Goal: Task Accomplishment & Management: Manage account settings

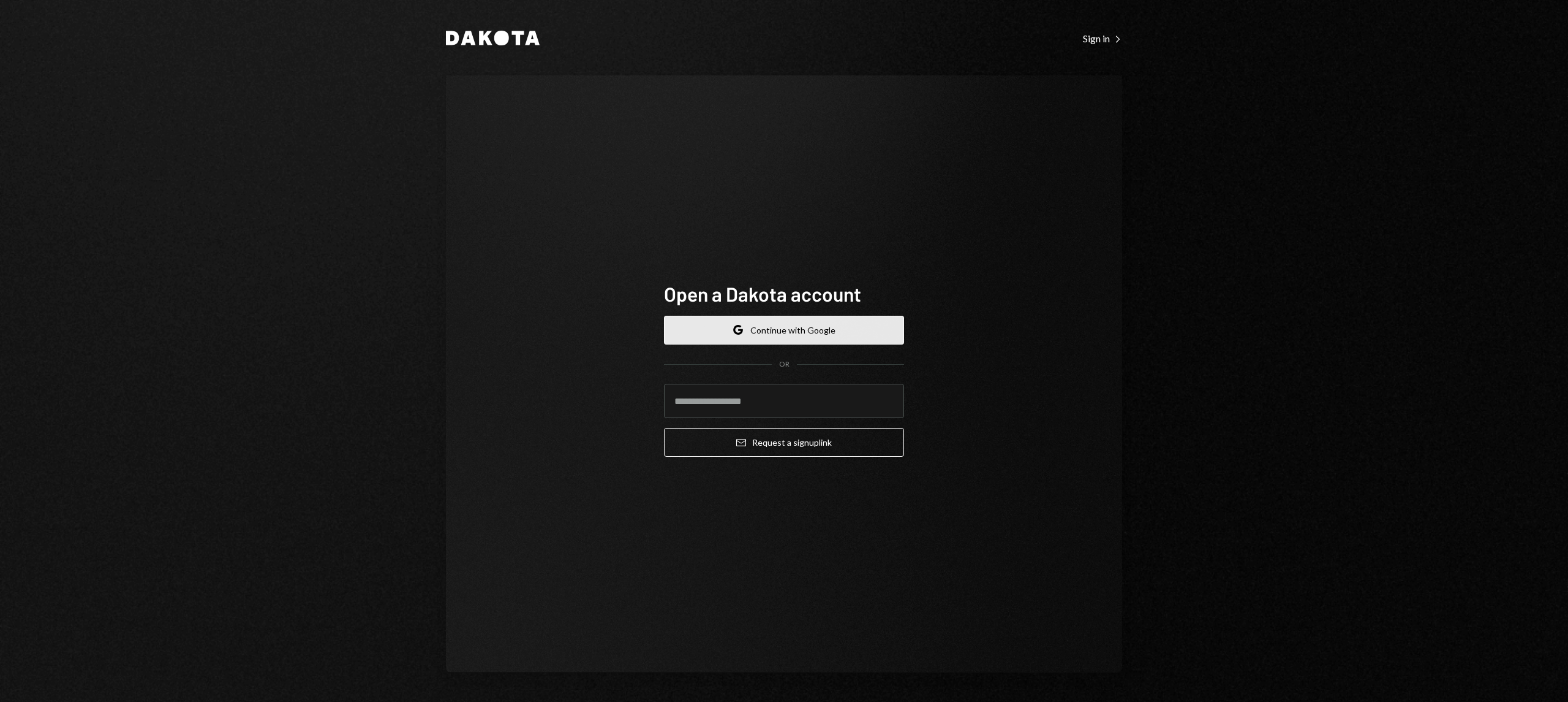
click at [809, 332] on button "Google Continue with Google" at bounding box center [784, 330] width 240 height 29
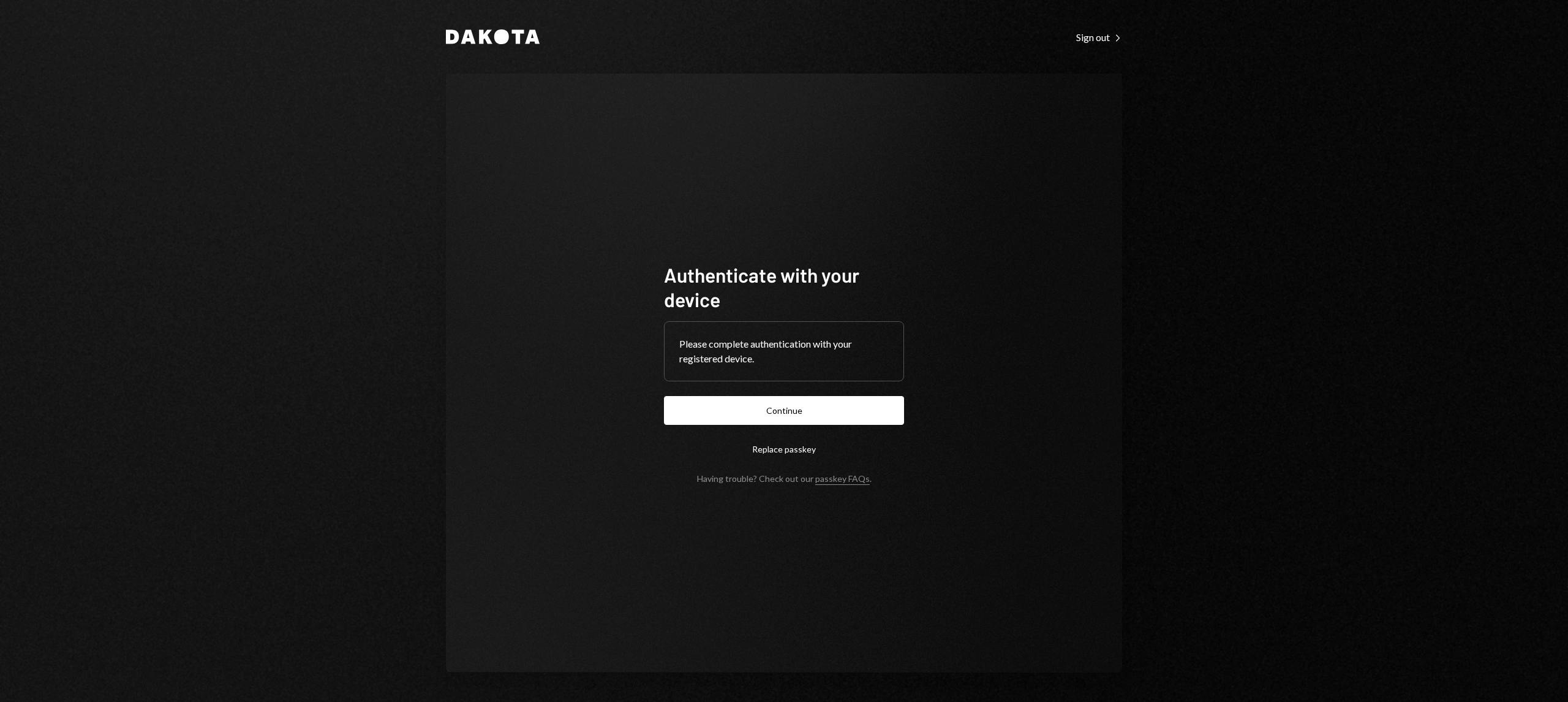
click at [784, 417] on button "Continue" at bounding box center [784, 410] width 240 height 29
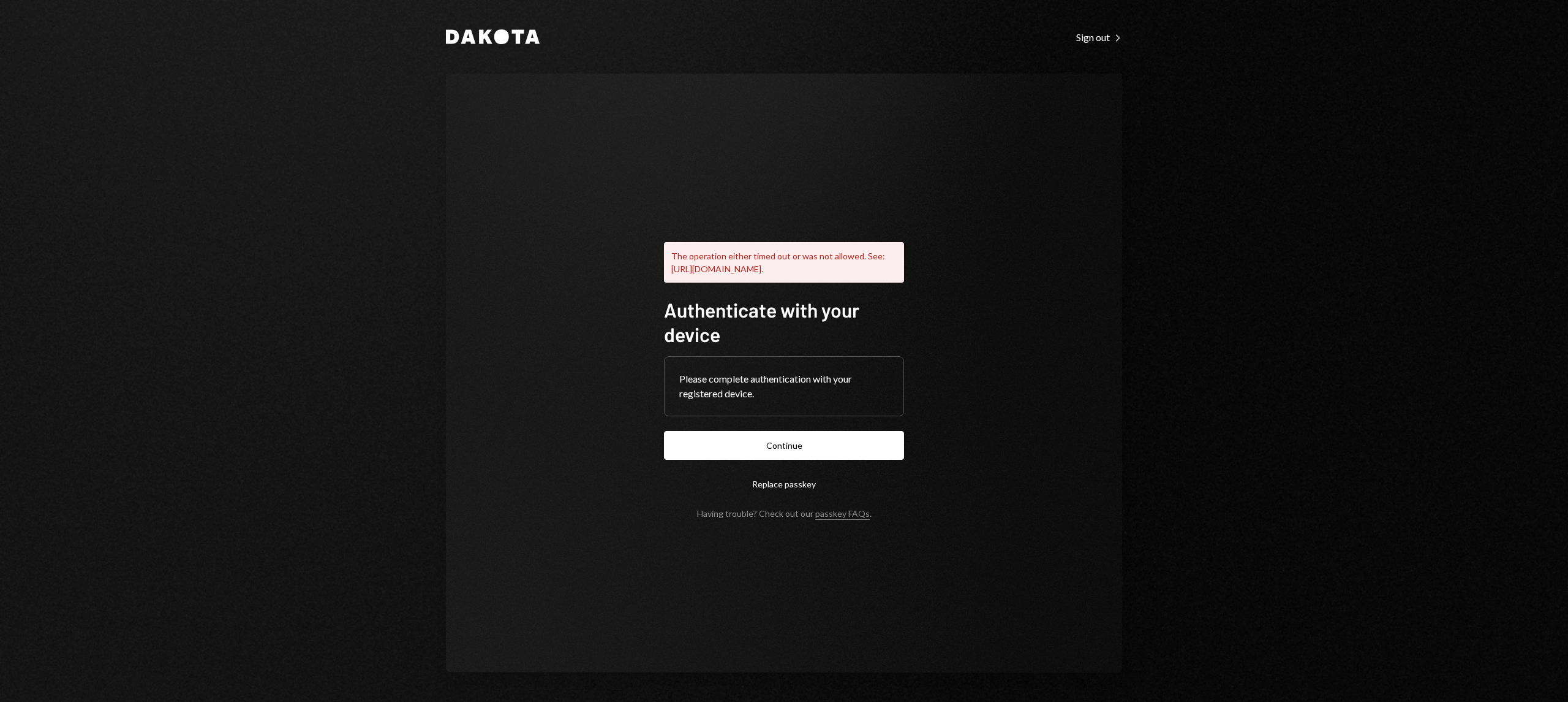
click at [814, 450] on button "Continue" at bounding box center [784, 445] width 240 height 29
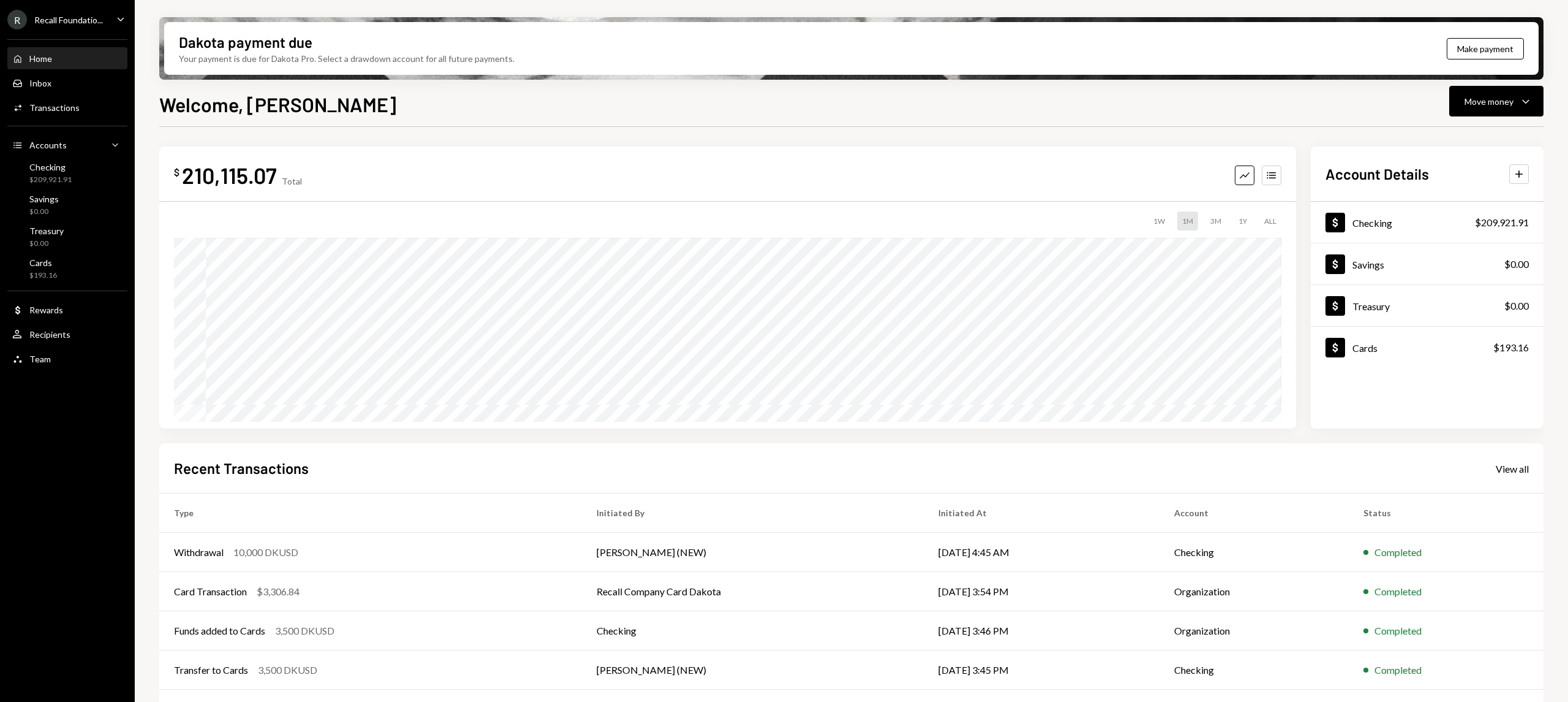
click at [88, 20] on div "Recall Foundatio..." at bounding box center [68, 20] width 69 height 10
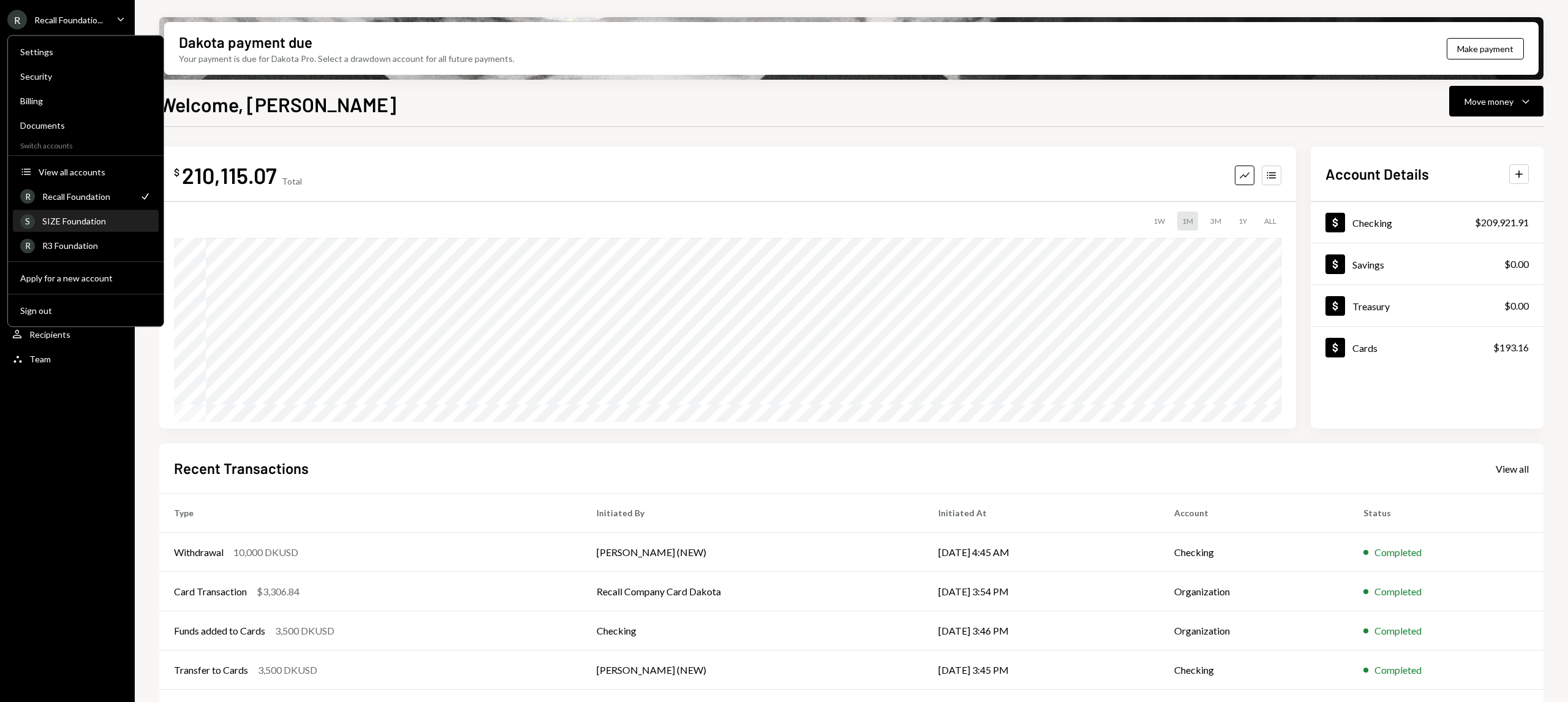
click at [105, 223] on div "SIZE Foundation" at bounding box center [96, 221] width 109 height 10
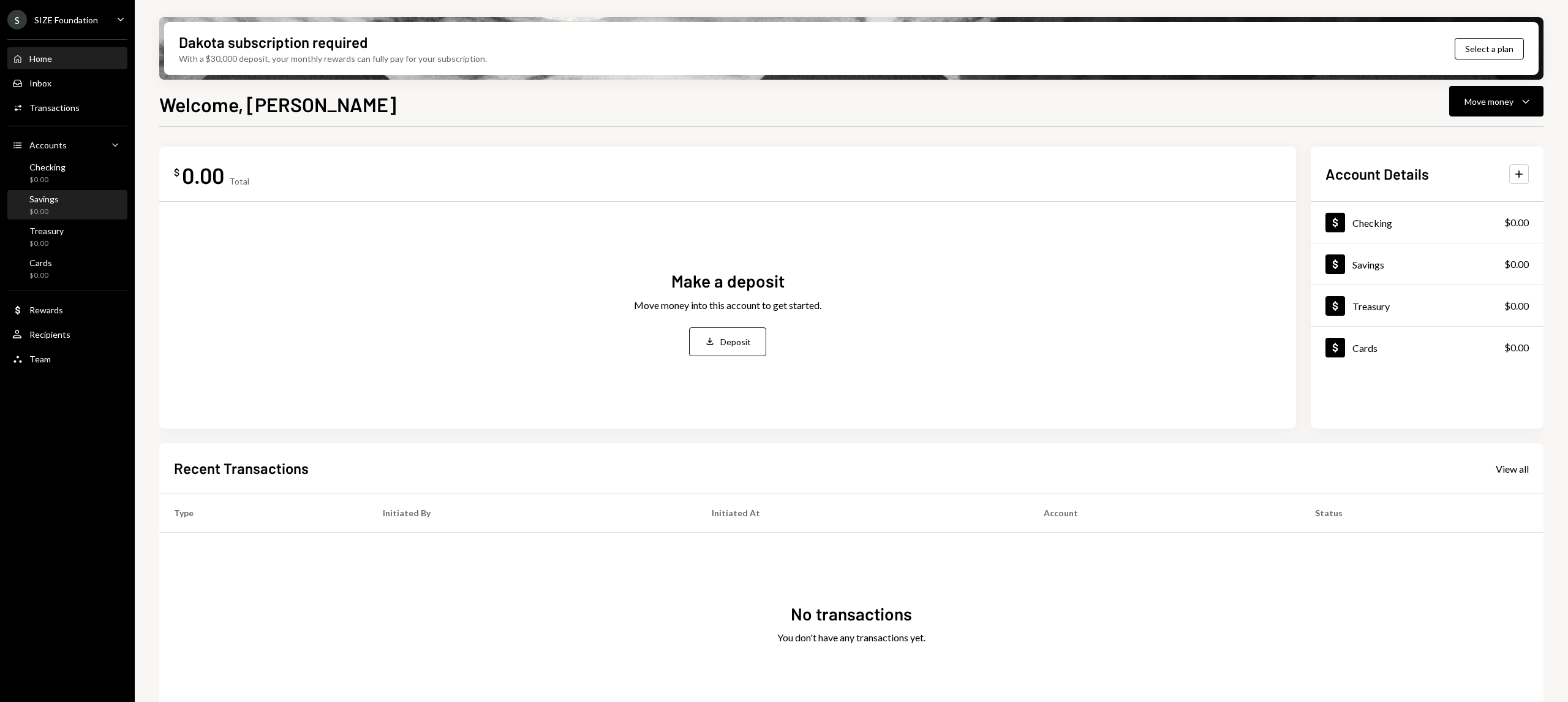
click at [50, 201] on div "Savings" at bounding box center [43, 199] width 29 height 10
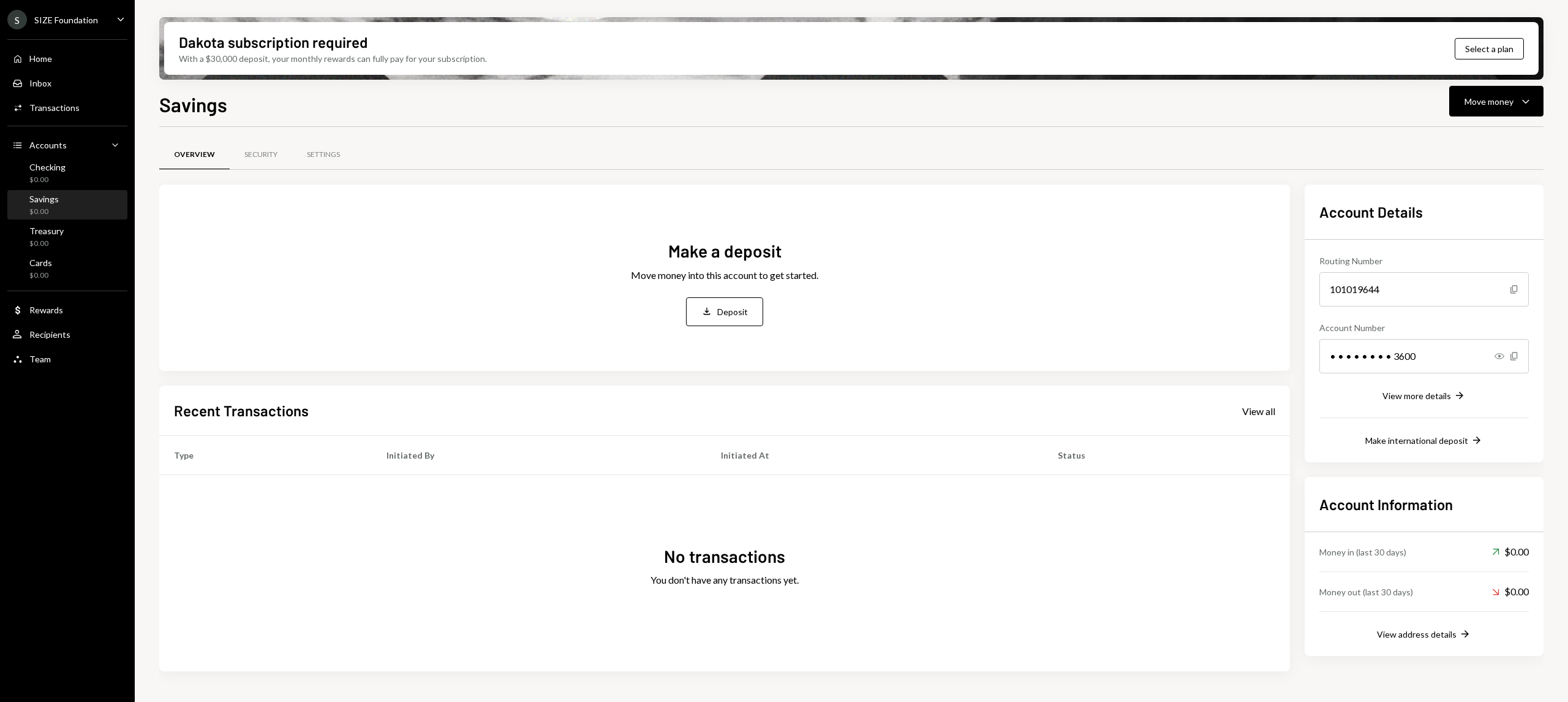
click at [91, 18] on div "SIZE Foundation" at bounding box center [66, 20] width 64 height 10
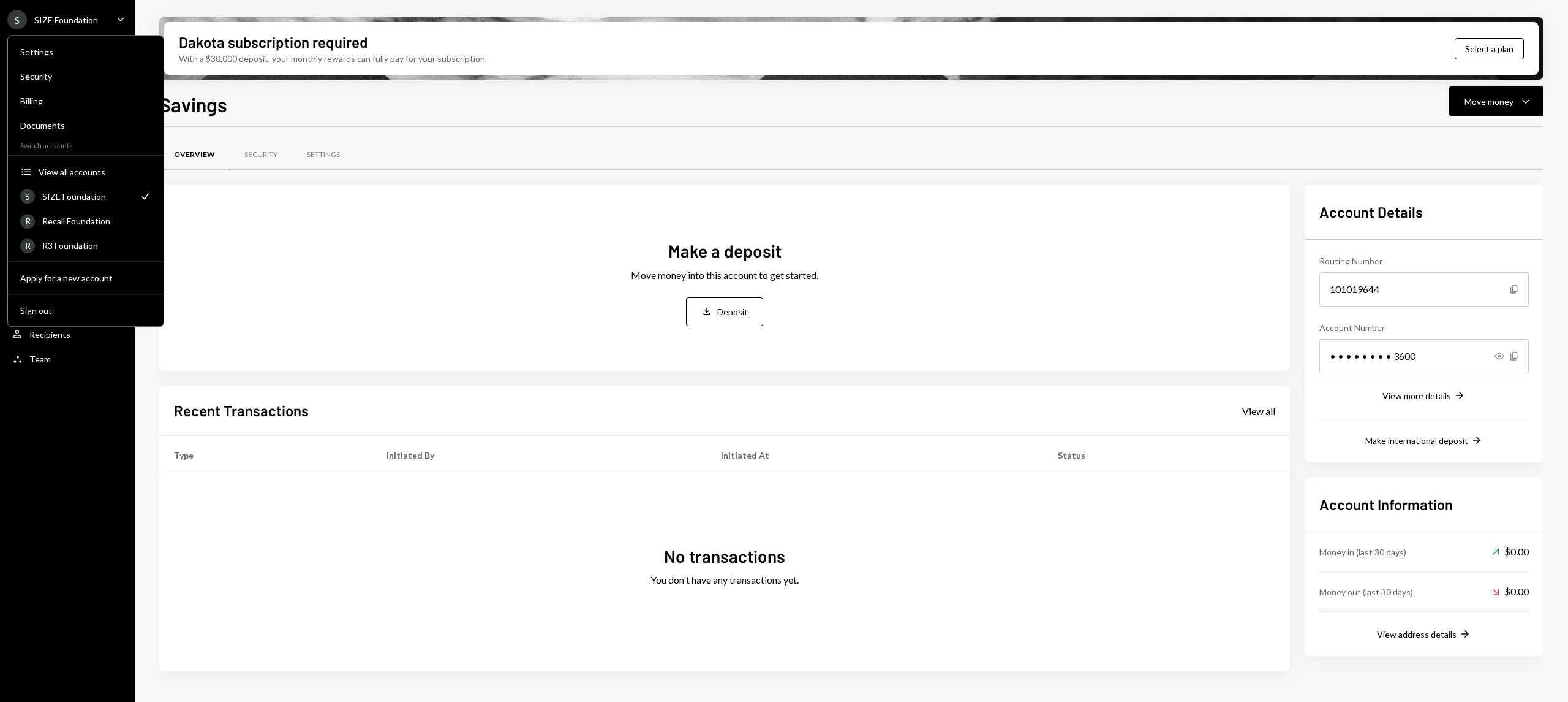
click at [10, 493] on div "S SIZE Foundation Caret Down Home Home Inbox Inbox Activities Transactions Acco…" at bounding box center [67, 351] width 135 height 702
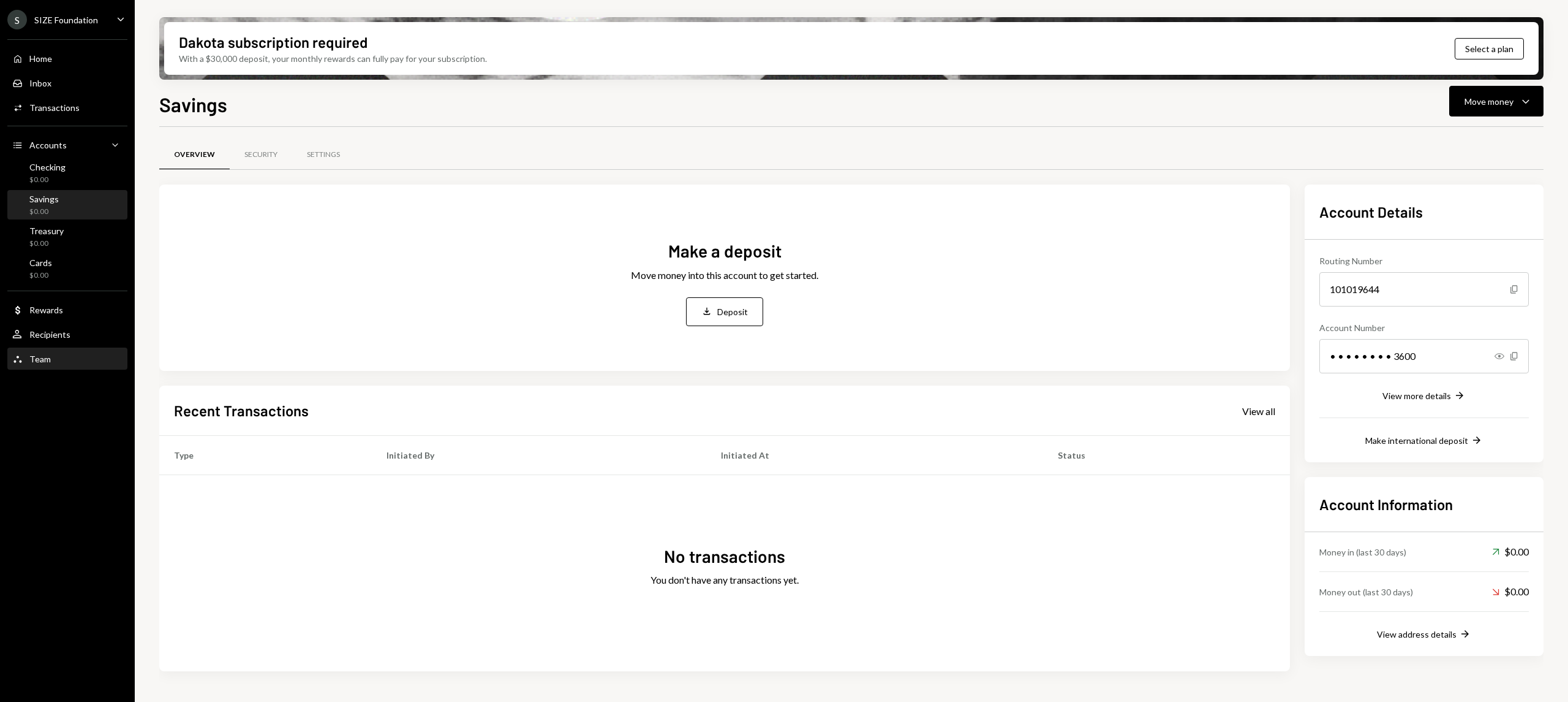
click at [43, 358] on div "Team" at bounding box center [39, 359] width 21 height 10
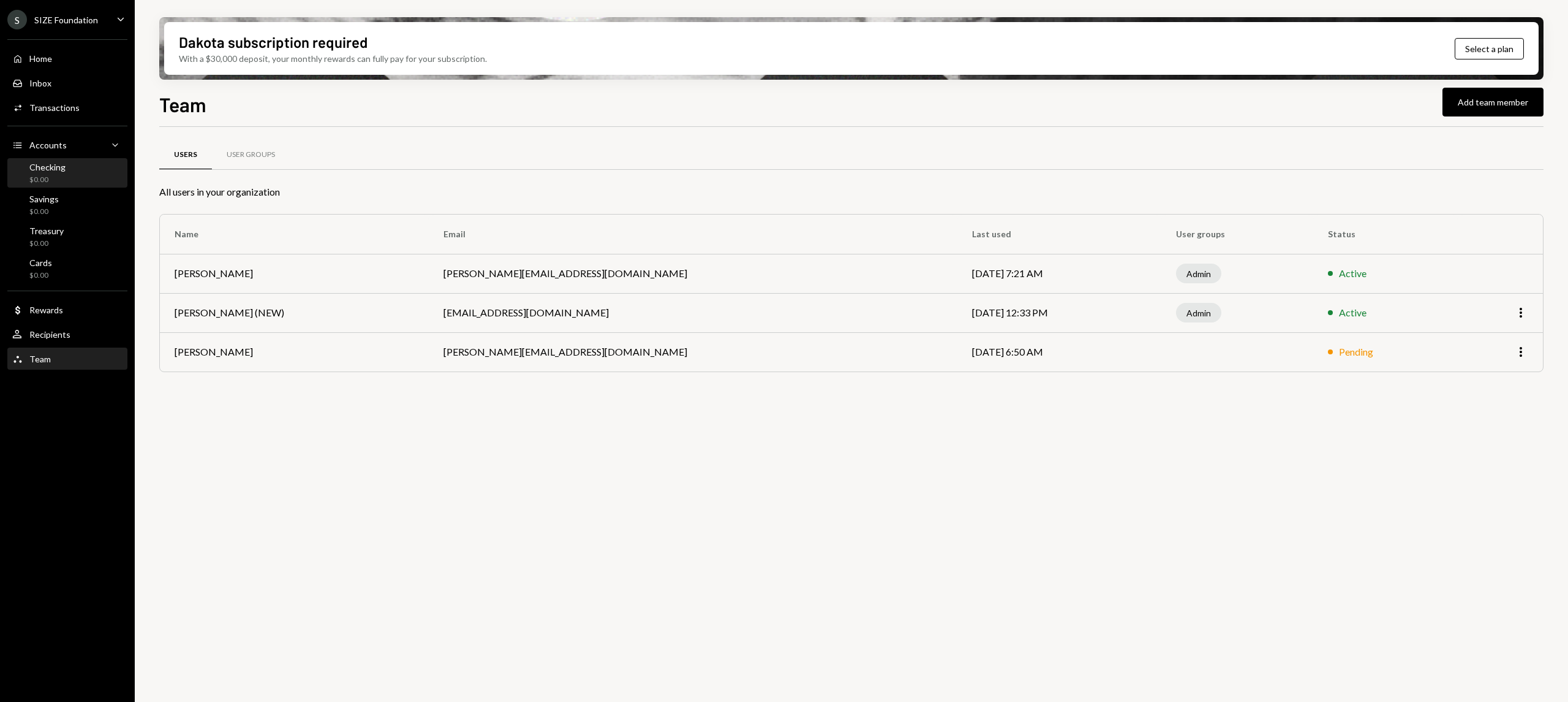
click at [74, 170] on div "Checking $0.00" at bounding box center [67, 173] width 110 height 23
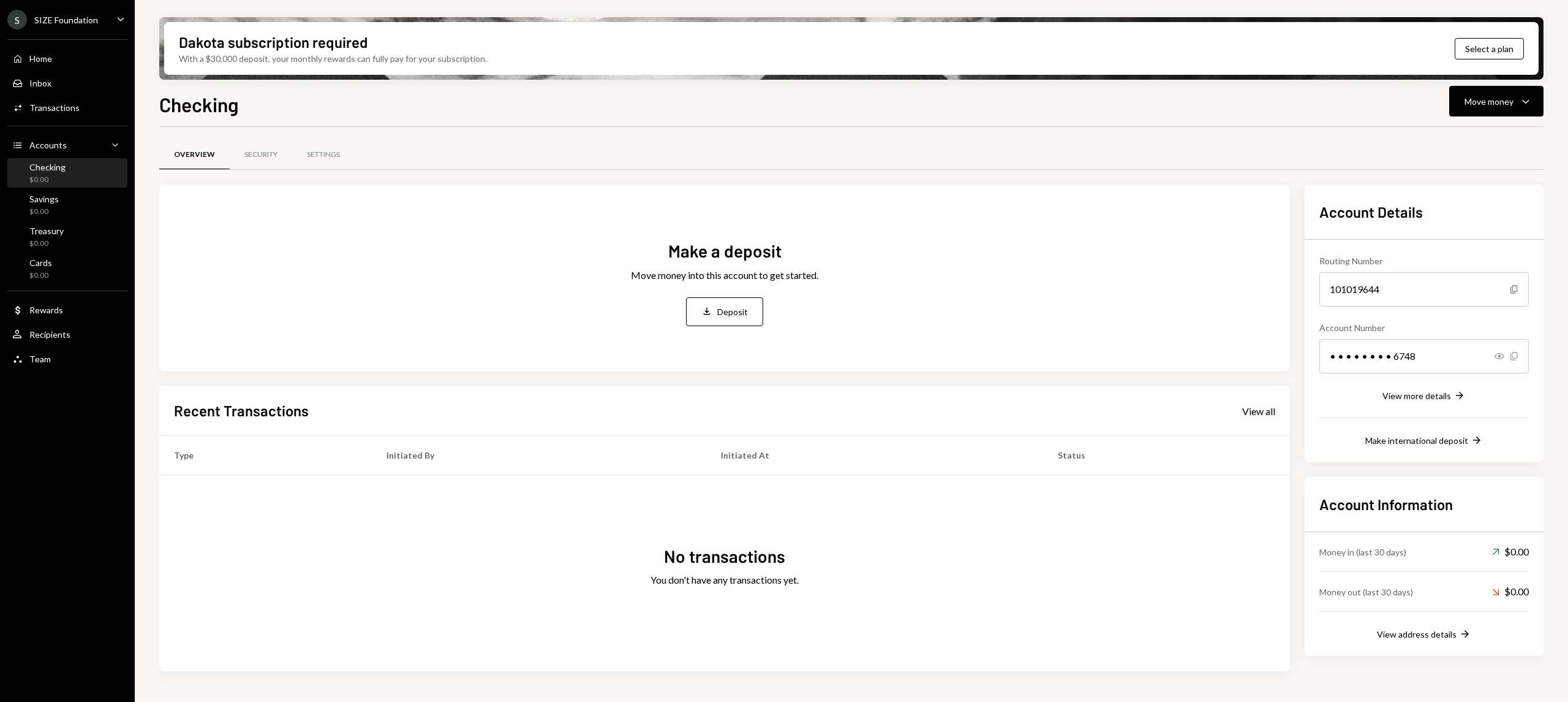
click at [1515, 354] on icon "Copy" at bounding box center [1514, 356] width 10 height 10
click at [84, 212] on div "Savings $0.00" at bounding box center [67, 205] width 110 height 23
click at [1512, 358] on icon "Copy" at bounding box center [1514, 356] width 10 height 10
click at [85, 228] on div "Treasury $0.00" at bounding box center [67, 237] width 110 height 23
click at [1503, 358] on icon "button" at bounding box center [1500, 356] width 10 height 6
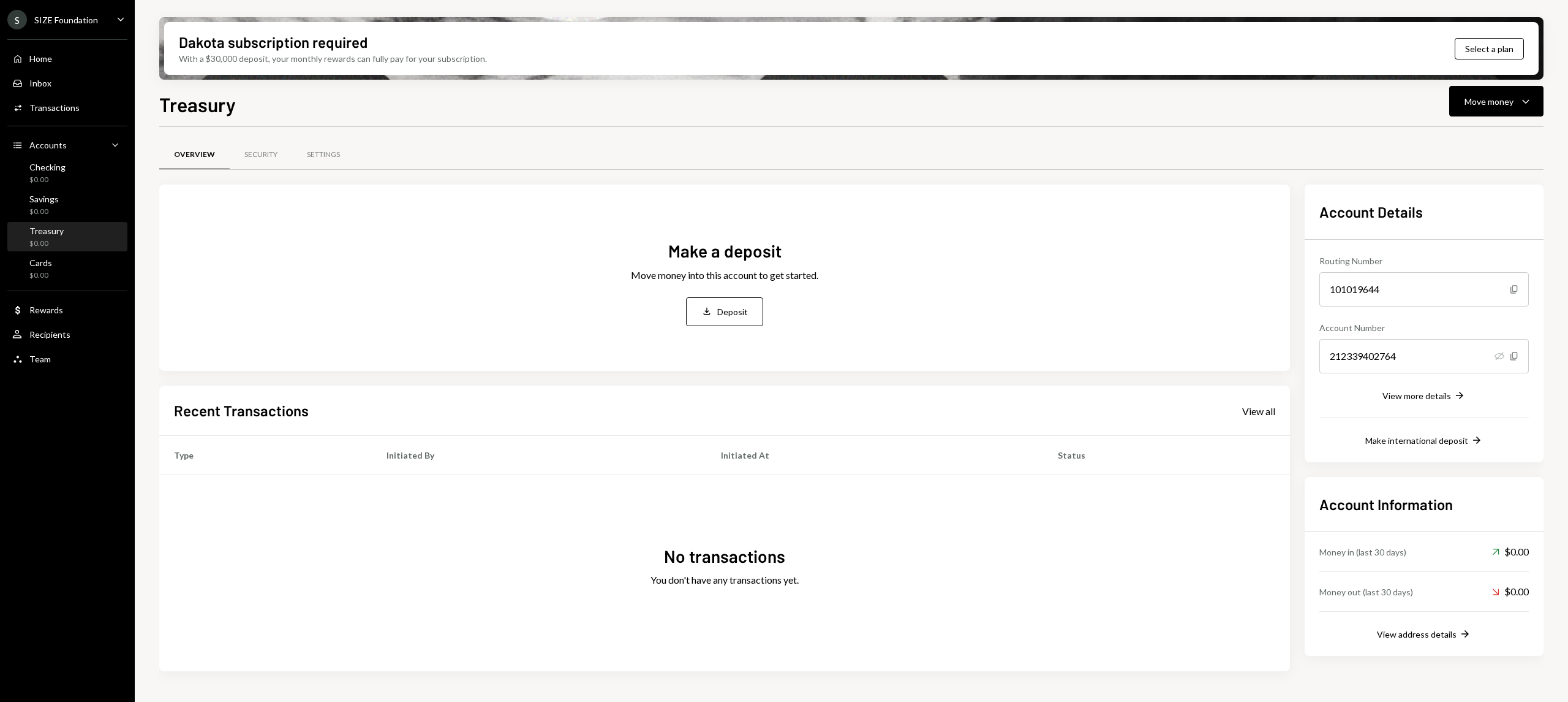
click at [1501, 355] on icon "Hide" at bounding box center [1500, 356] width 10 height 10
click at [1517, 355] on icon "button" at bounding box center [1513, 356] width 7 height 8
click at [55, 260] on div "Cards $0.00" at bounding box center [67, 268] width 110 height 23
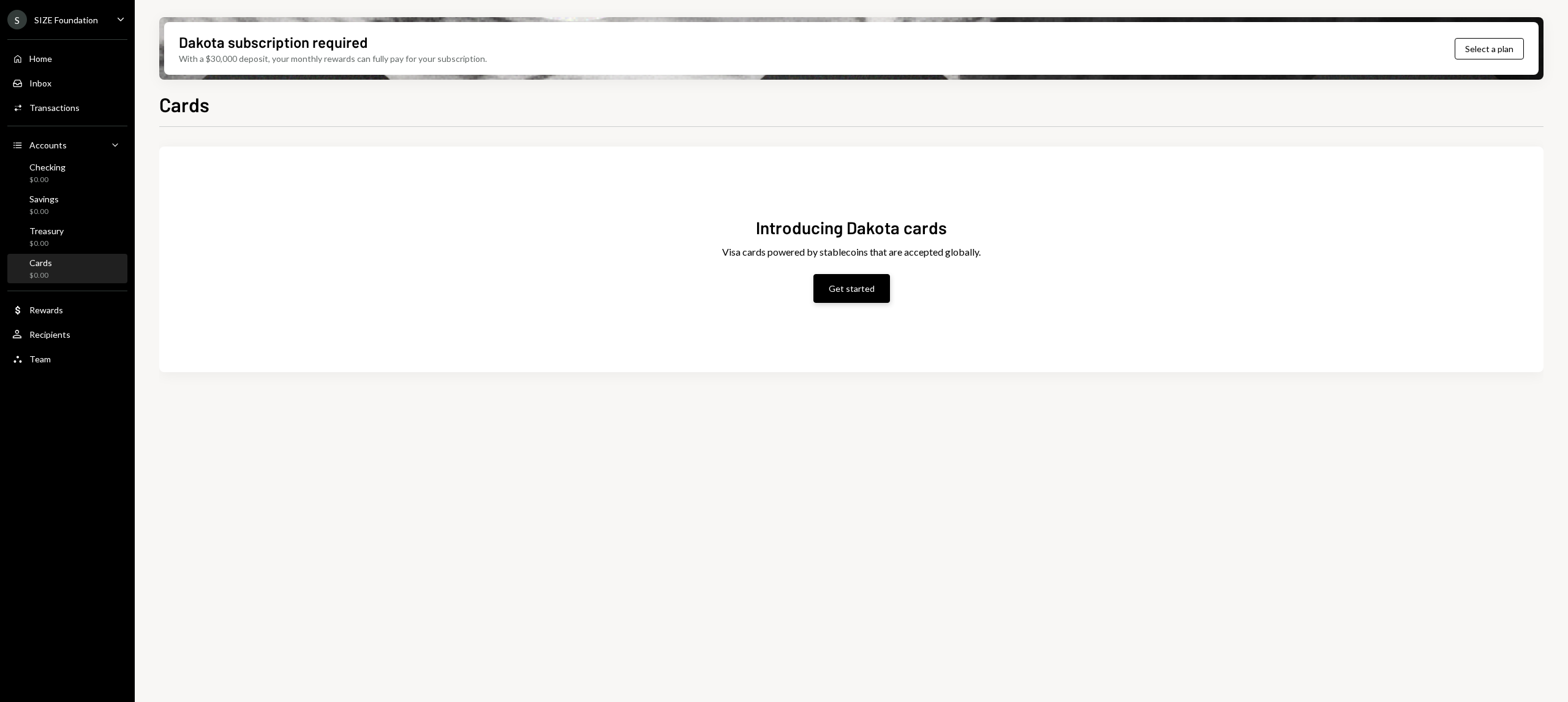
click at [828, 292] on button "Get started" at bounding box center [851, 288] width 77 height 29
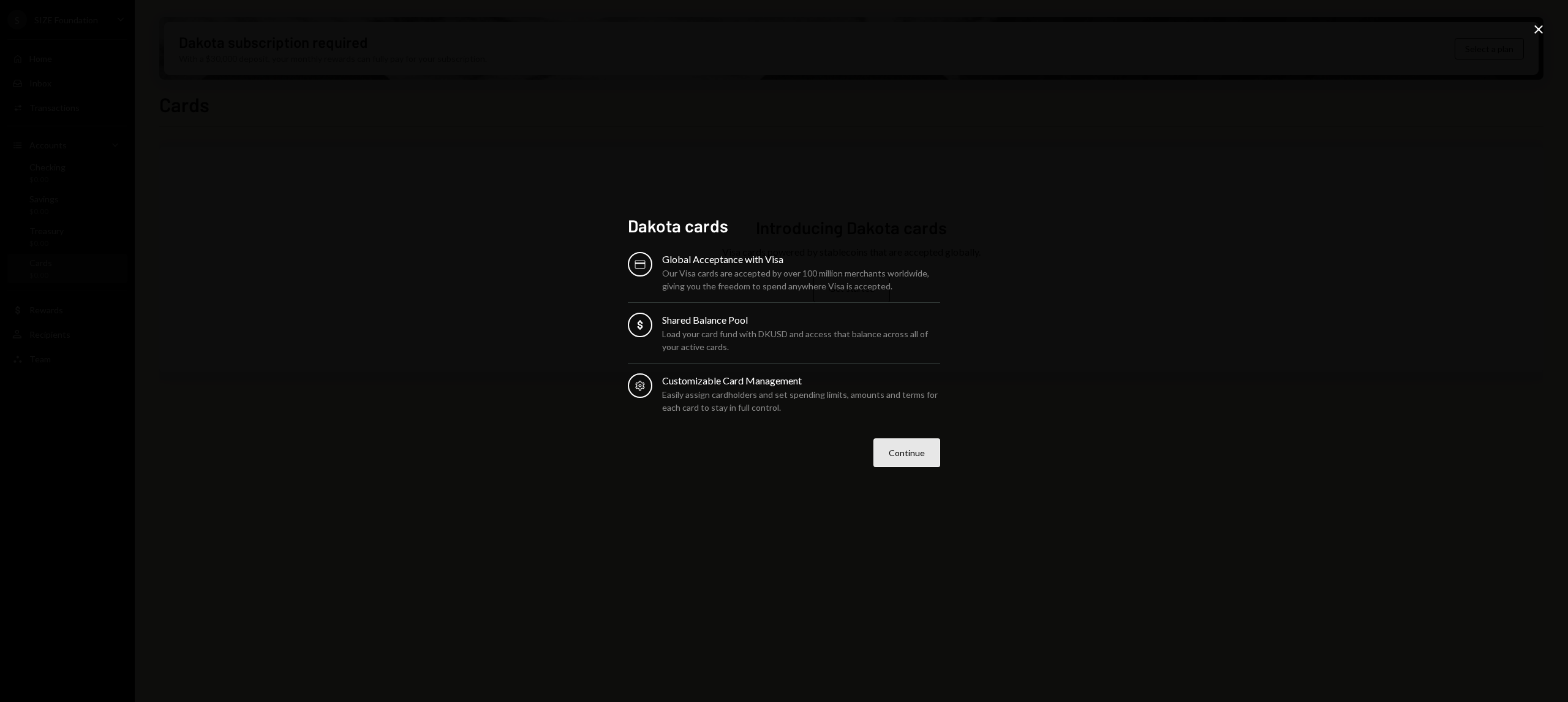
click at [896, 457] on button "Continue" at bounding box center [906, 452] width 67 height 29
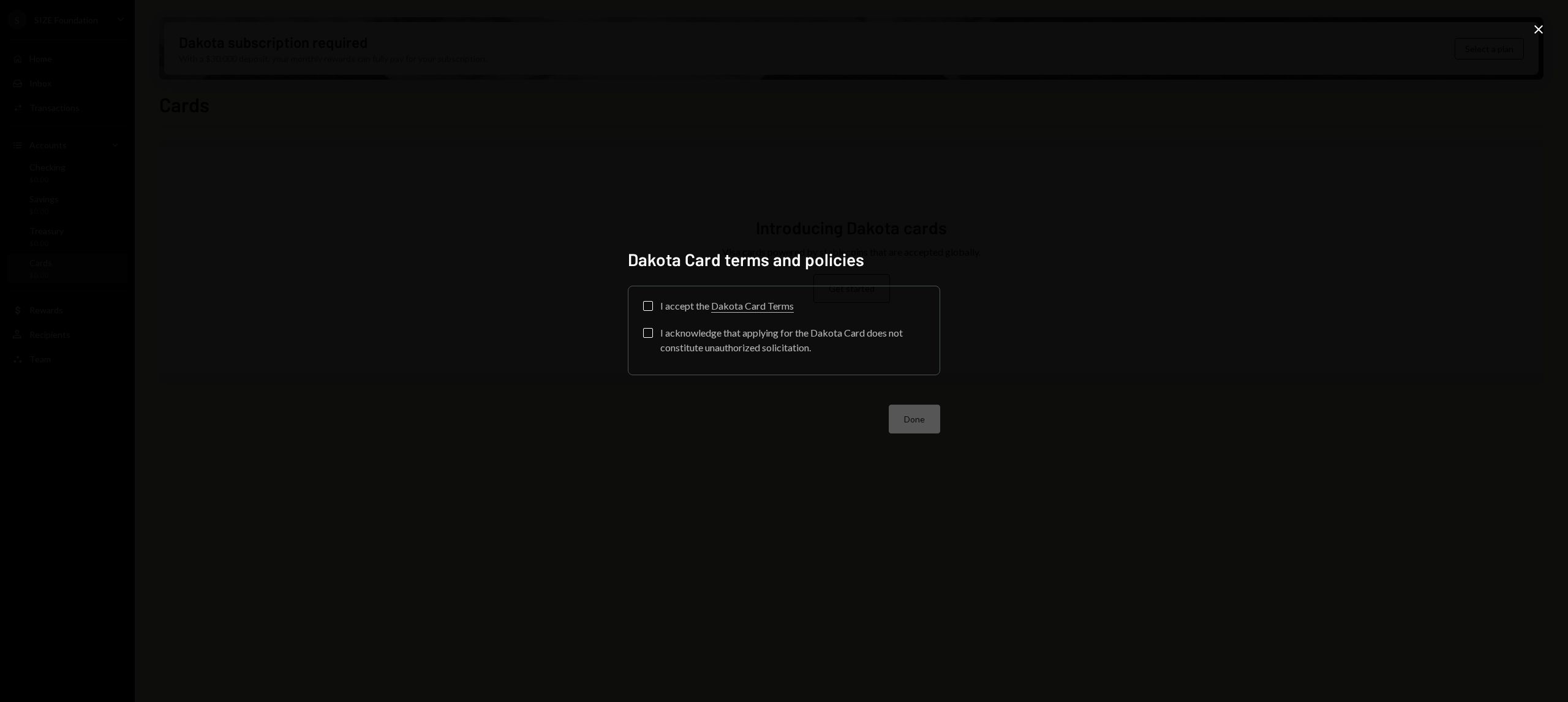
click at [651, 305] on button "I accept the Dakota Card Terms" at bounding box center [649, 306] width 10 height 10
click at [653, 330] on button "I acknowledge that applying for the Dakota Card does not constitute unauthorize…" at bounding box center [649, 333] width 10 height 10
click at [917, 415] on button "Done" at bounding box center [913, 419] width 51 height 29
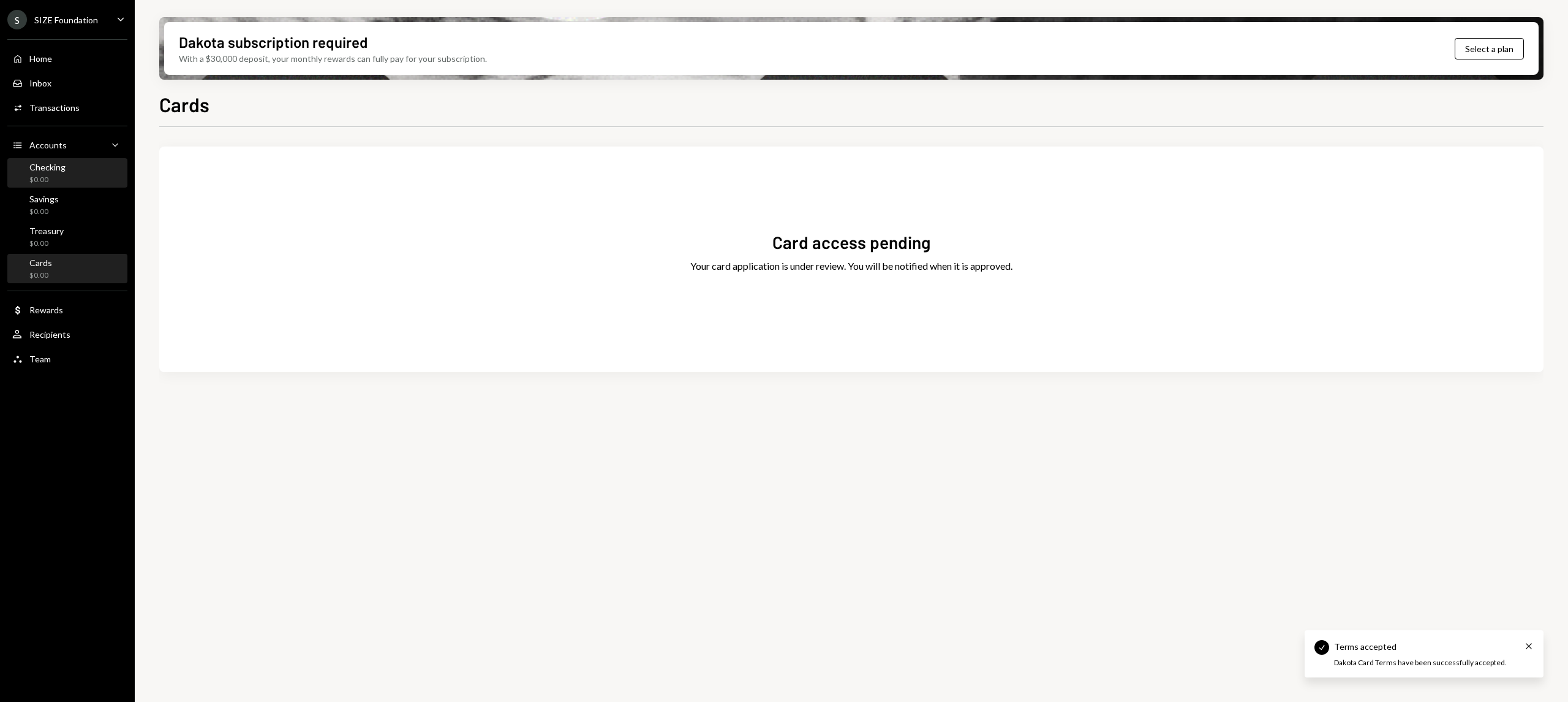
click at [37, 172] on div "Checking" at bounding box center [47, 167] width 36 height 10
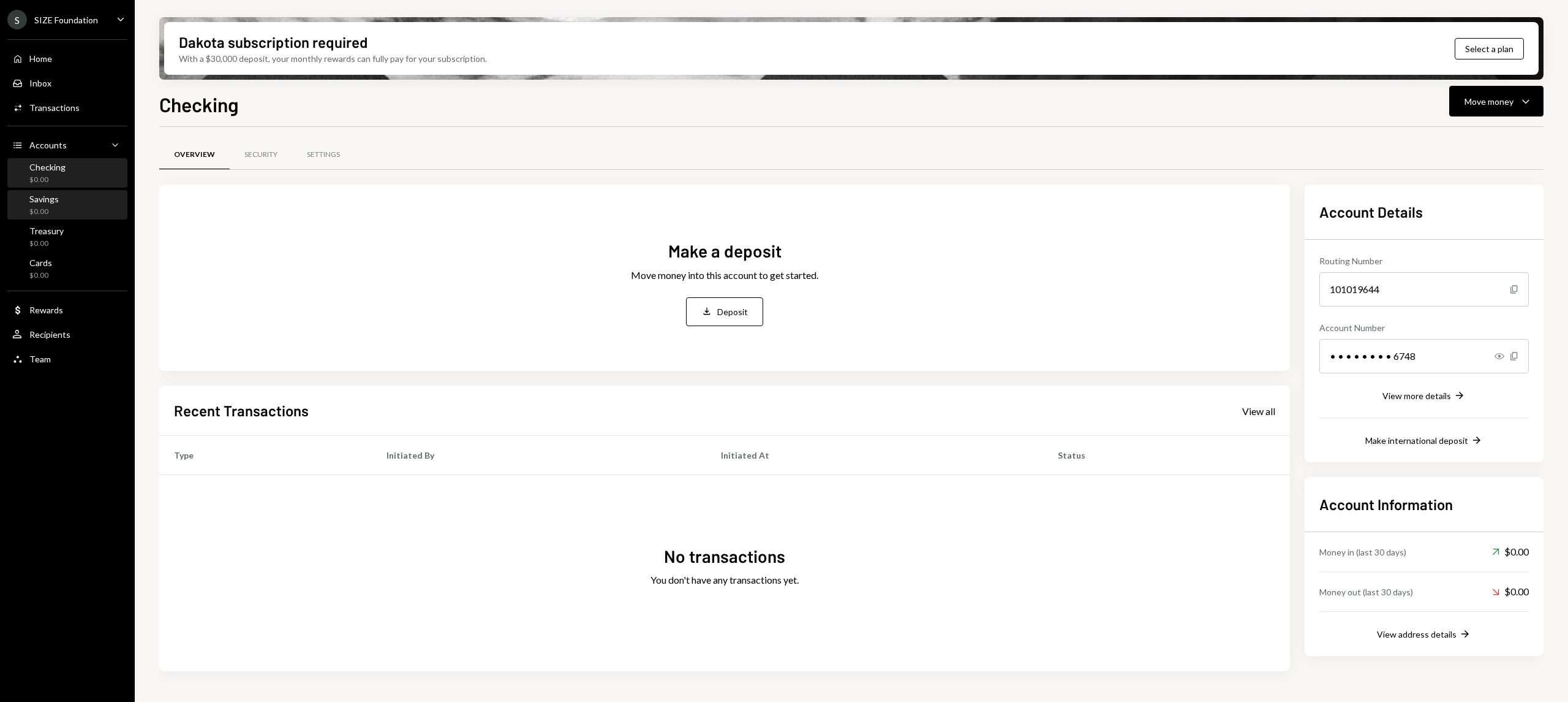
click at [82, 192] on div "Savings $0.00" at bounding box center [67, 205] width 110 height 28
click at [82, 201] on div "Savings $0.00" at bounding box center [67, 205] width 110 height 23
click at [81, 174] on div "Checking $0.00" at bounding box center [67, 173] width 110 height 23
click at [82, 192] on div "Savings $0.00" at bounding box center [67, 205] width 110 height 28
click at [79, 228] on div "Treasury $0.00" at bounding box center [67, 237] width 110 height 23
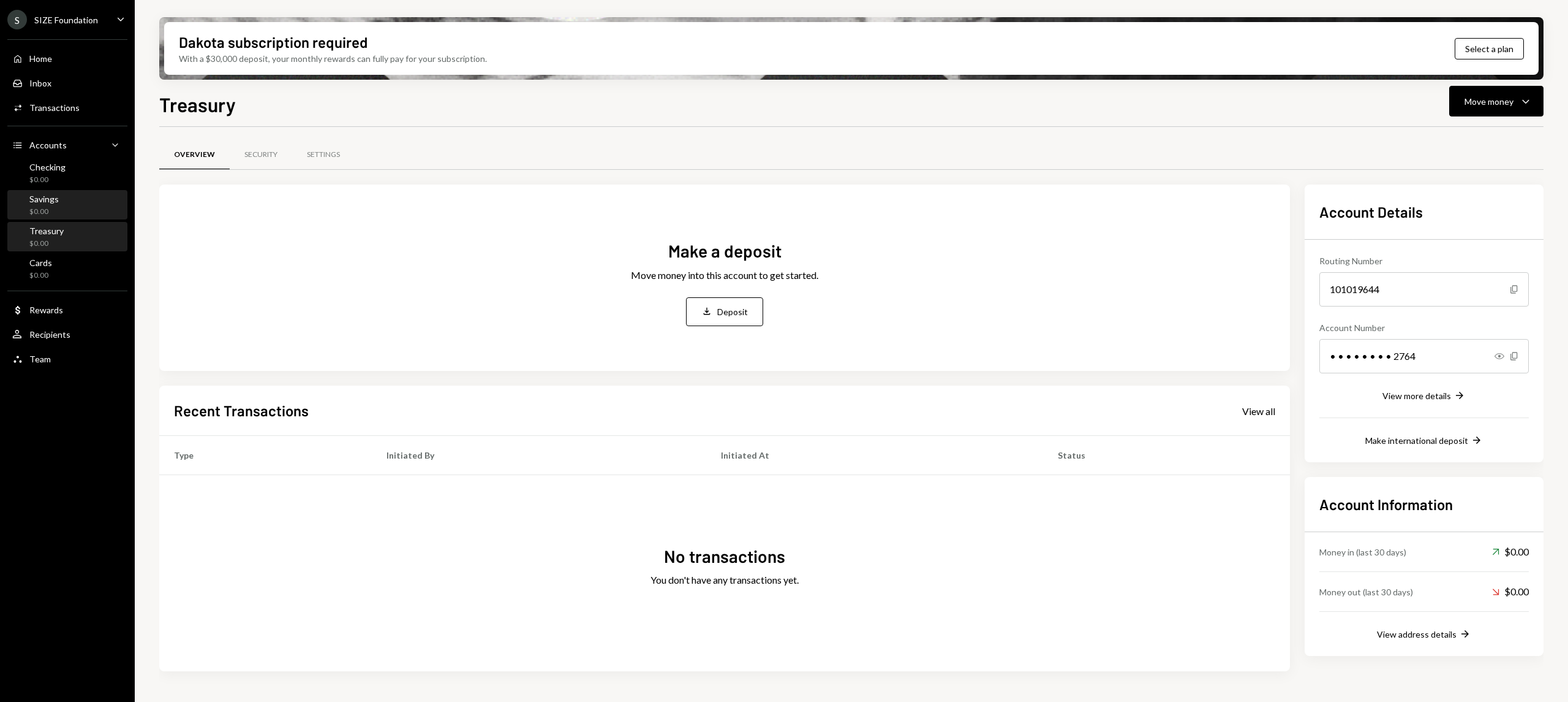
click at [83, 200] on div "Savings $0.00" at bounding box center [67, 205] width 110 height 23
click at [86, 177] on div "Checking $0.00" at bounding box center [67, 173] width 110 height 23
click at [96, 214] on div "Savings $0.00" at bounding box center [67, 205] width 110 height 23
click at [101, 172] on div "Checking $0.00" at bounding box center [67, 173] width 110 height 23
click at [103, 206] on div "Savings $0.00" at bounding box center [67, 205] width 110 height 23
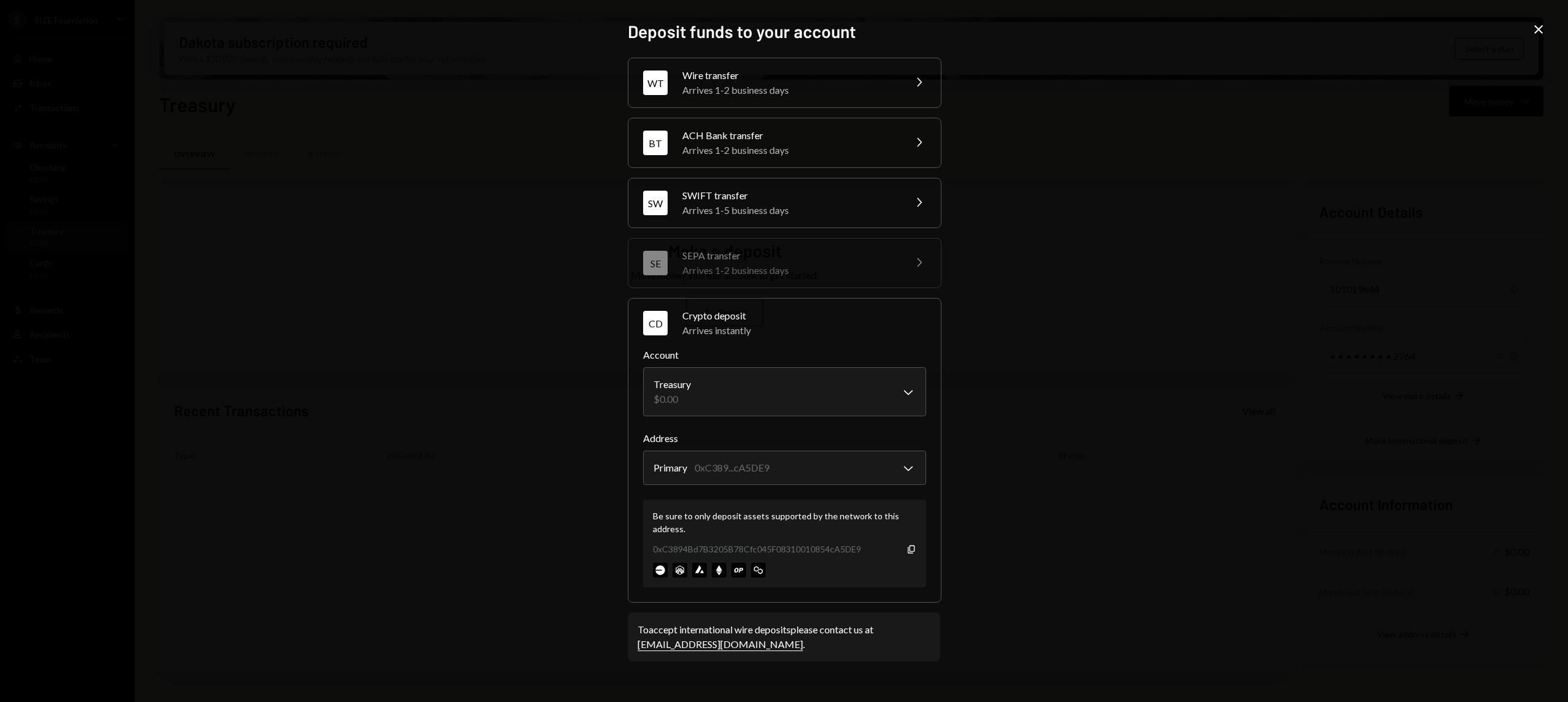
click at [1533, 35] on icon "Close" at bounding box center [1538, 29] width 15 height 15
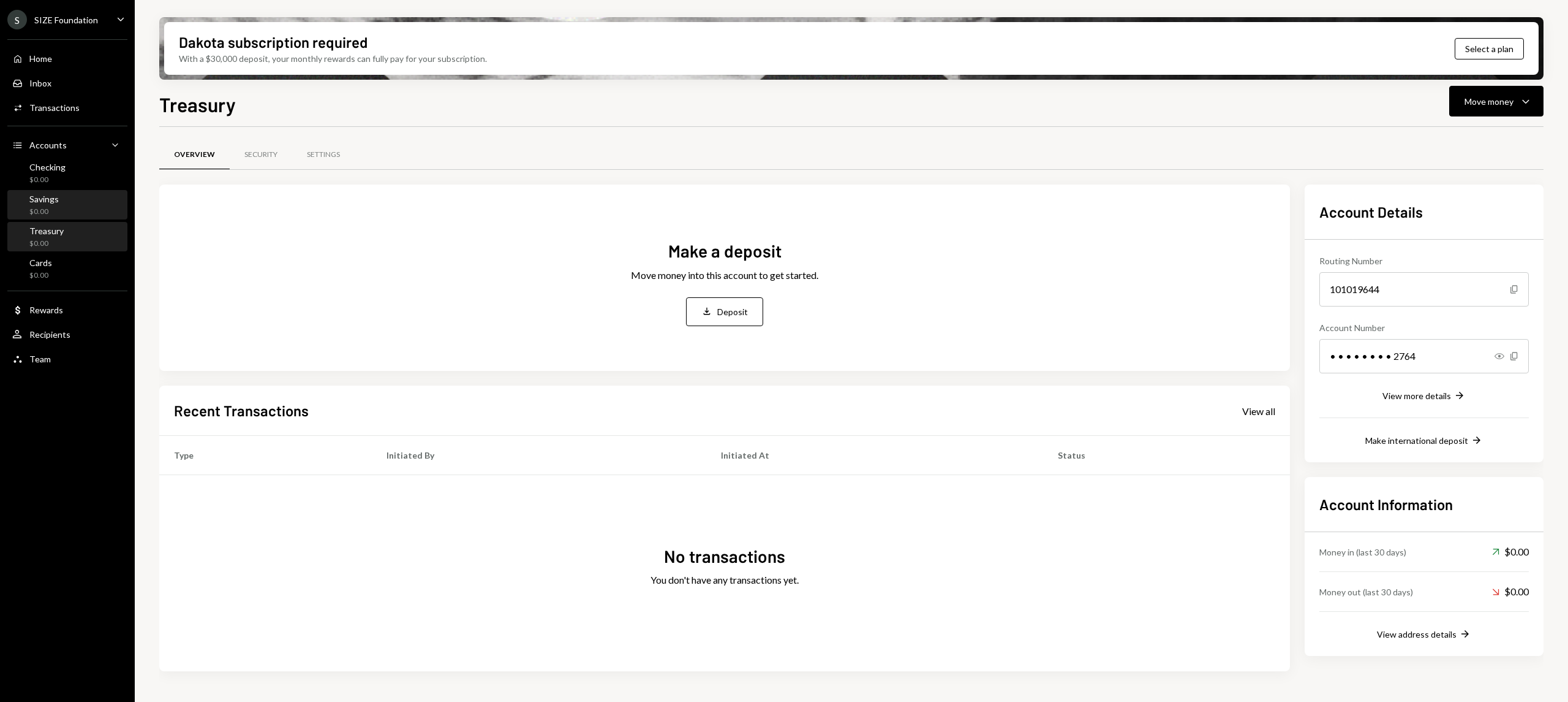
click at [64, 208] on div "Savings $0.00" at bounding box center [67, 205] width 110 height 23
click at [736, 312] on div "Deposit" at bounding box center [733, 311] width 31 height 13
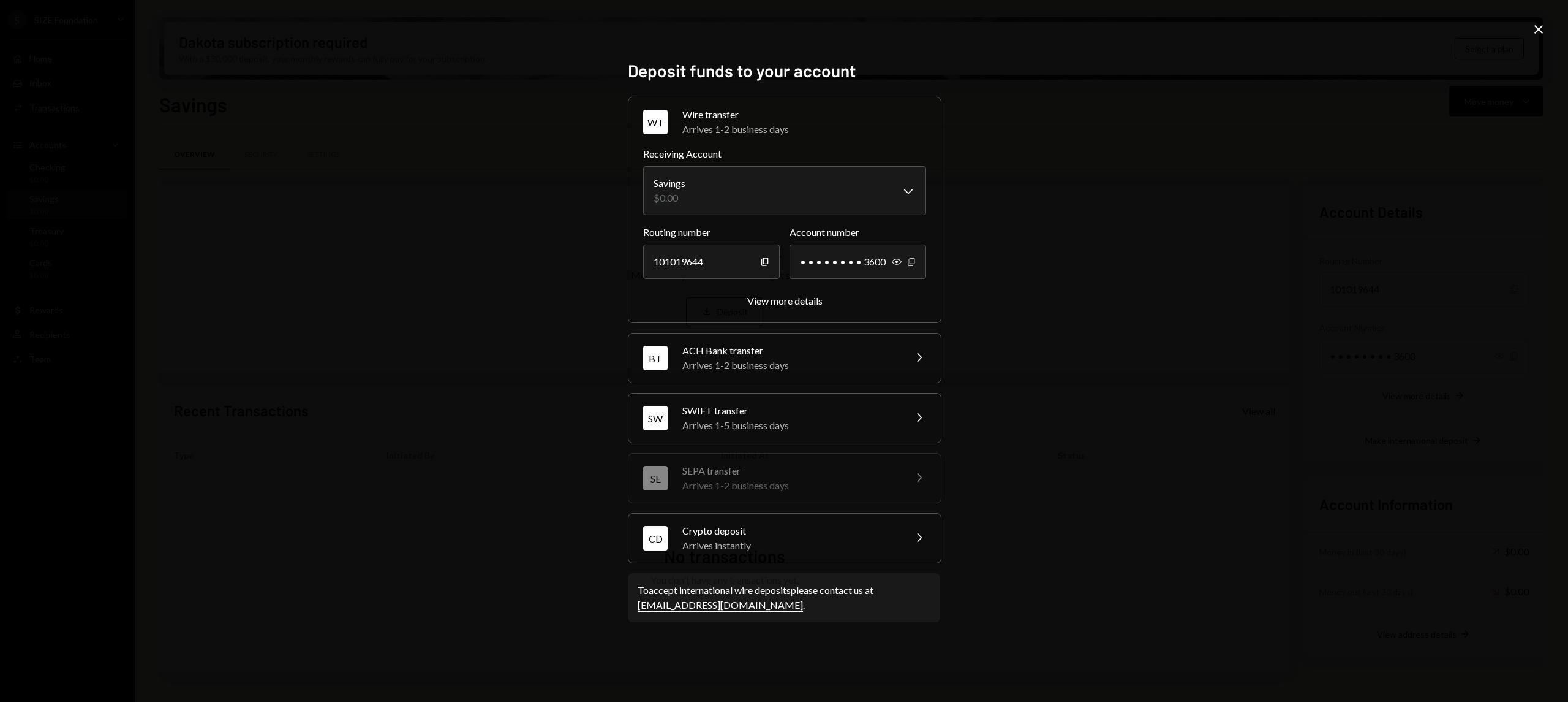
click at [831, 539] on div "Arrives instantly" at bounding box center [789, 545] width 215 height 15
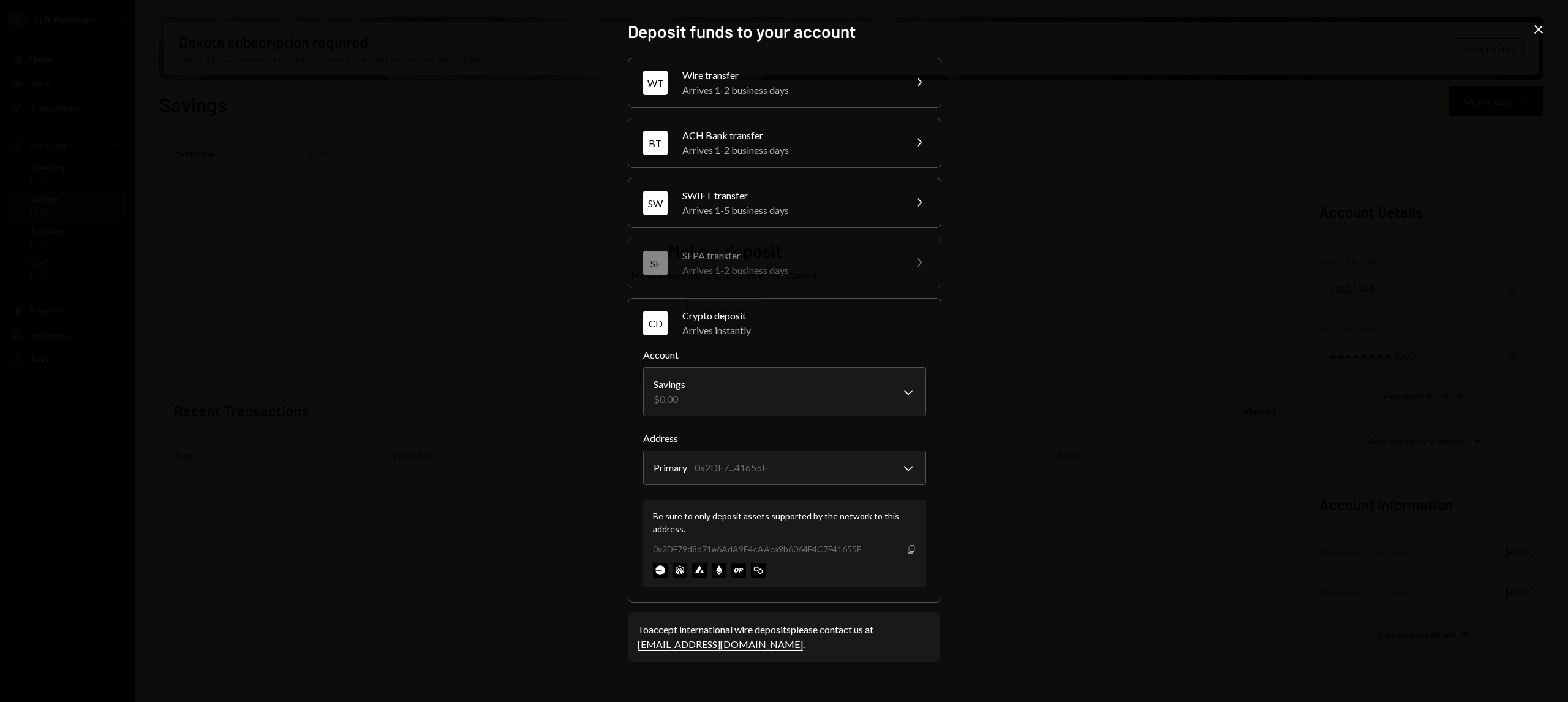
click at [914, 550] on icon "Copy" at bounding box center [911, 549] width 10 height 10
click at [1537, 25] on icon "Close" at bounding box center [1538, 29] width 15 height 15
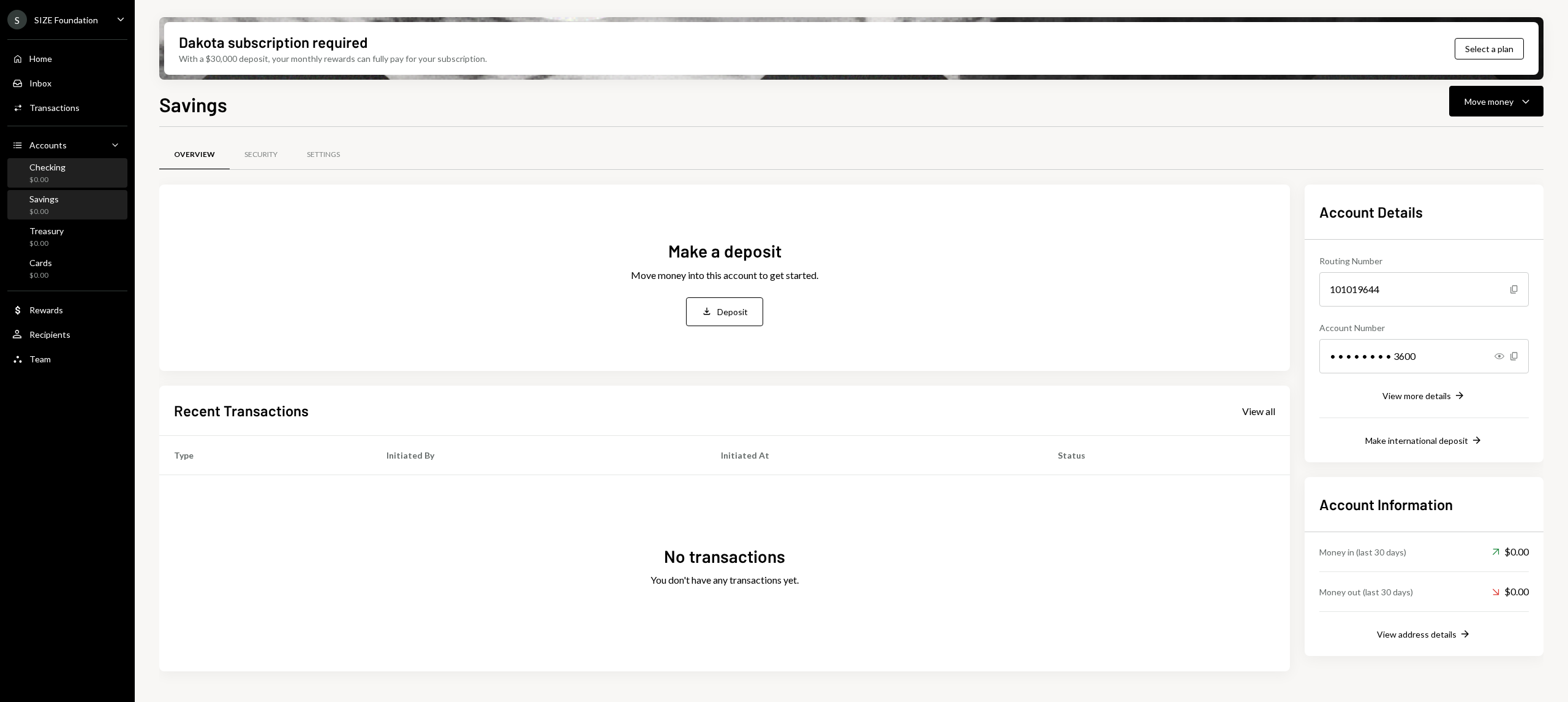
click at [64, 172] on div "Checking" at bounding box center [47, 167] width 36 height 10
click at [729, 325] on button "Deposit Deposit" at bounding box center [724, 311] width 77 height 29
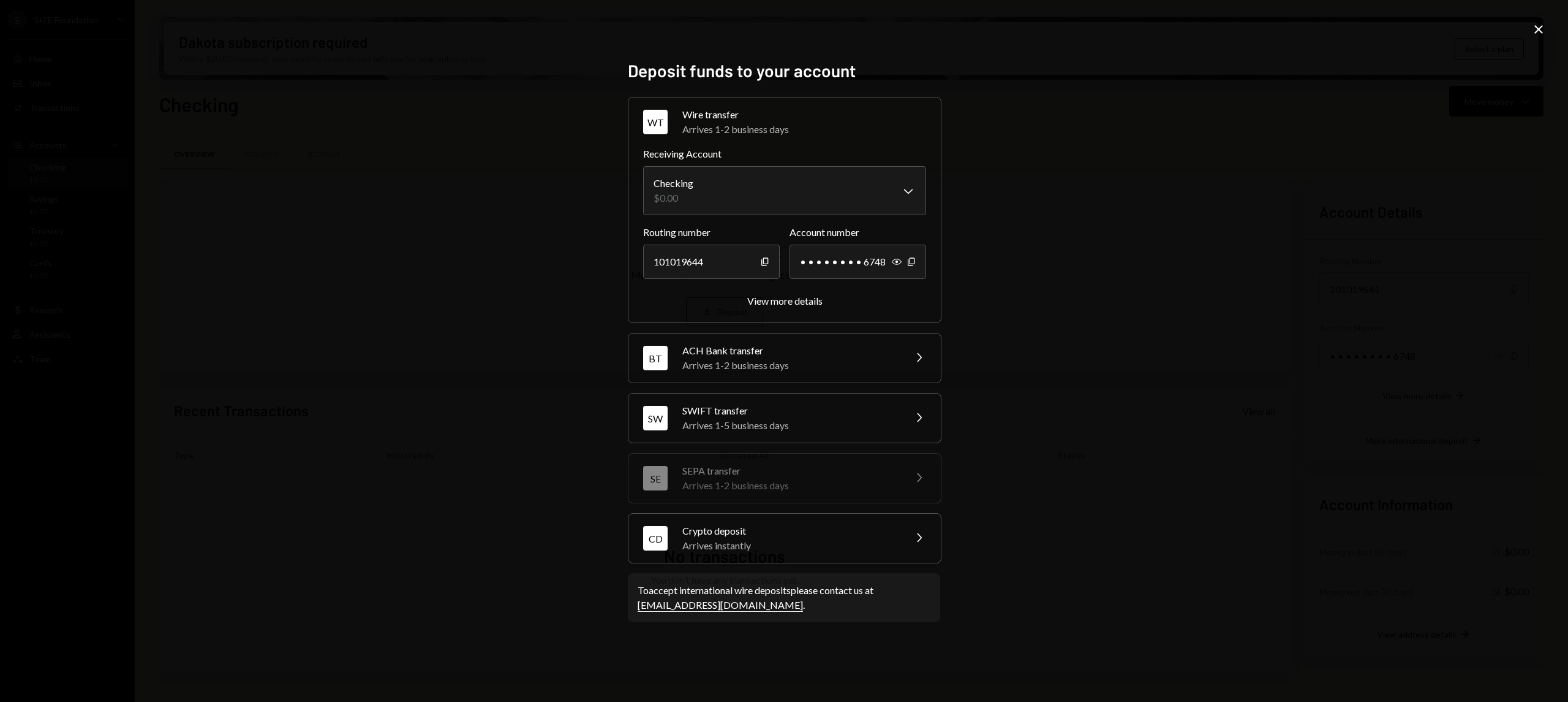
click at [904, 527] on div "CD Crypto deposit Arrives instantly Chevron Right" at bounding box center [784, 538] width 313 height 49
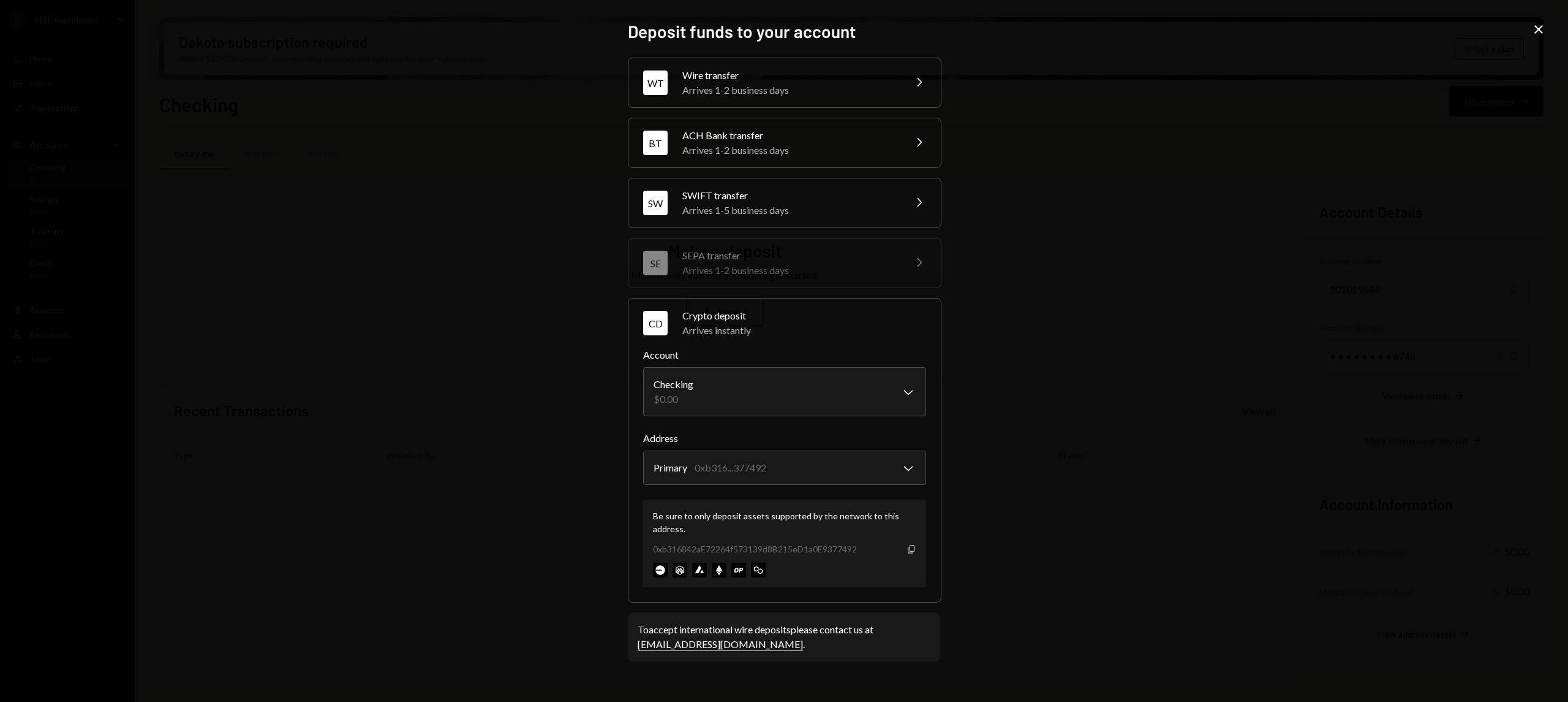
click at [915, 547] on icon "Copy" at bounding box center [911, 549] width 10 height 10
